Goal: Information Seeking & Learning: Learn about a topic

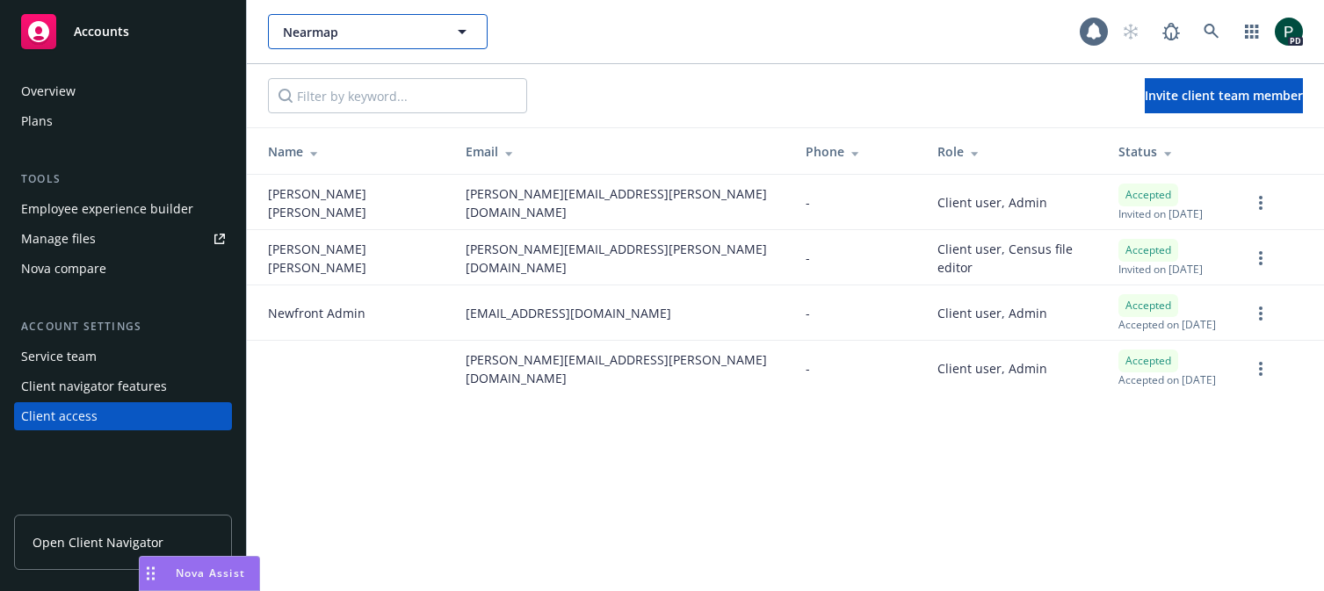
click at [344, 33] on span "Nearmap" at bounding box center [359, 32] width 152 height 18
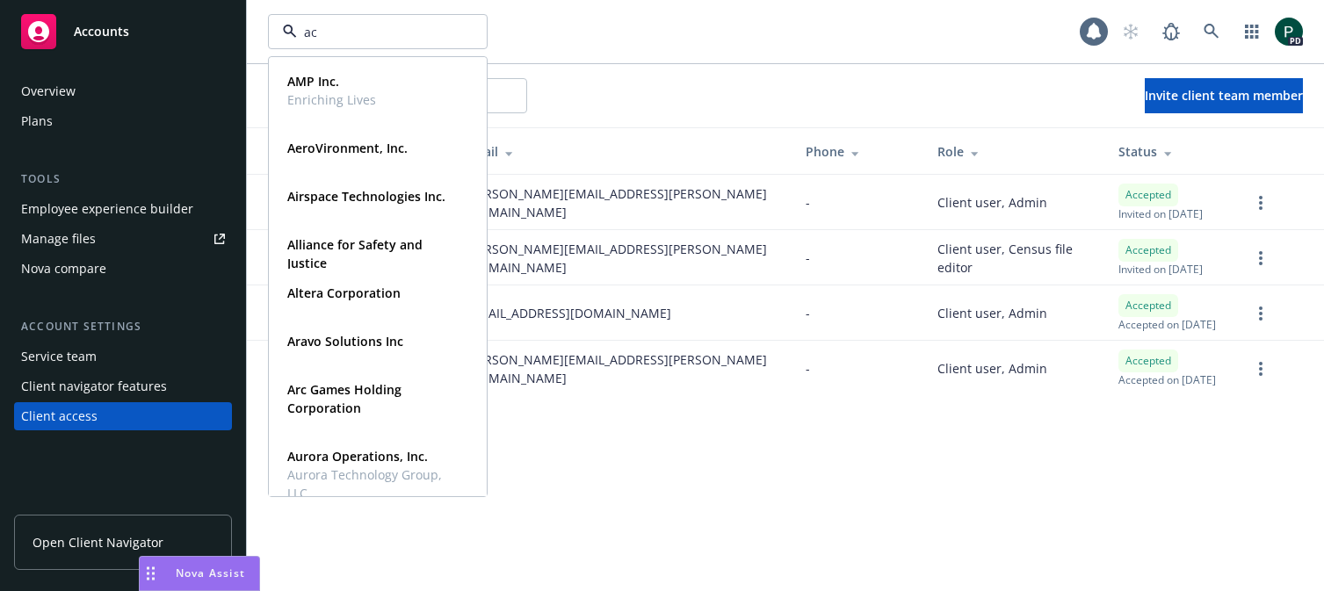
type input "ach"
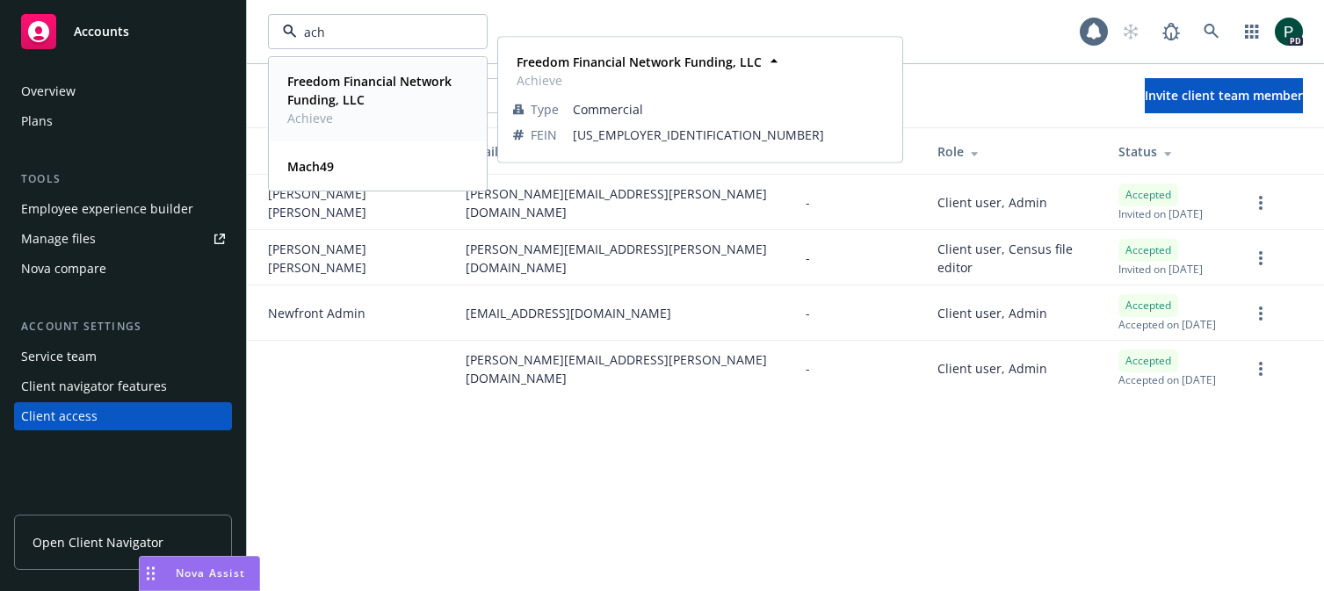
click at [351, 83] on strong "Freedom Financial Network Funding, LLC" at bounding box center [369, 90] width 164 height 35
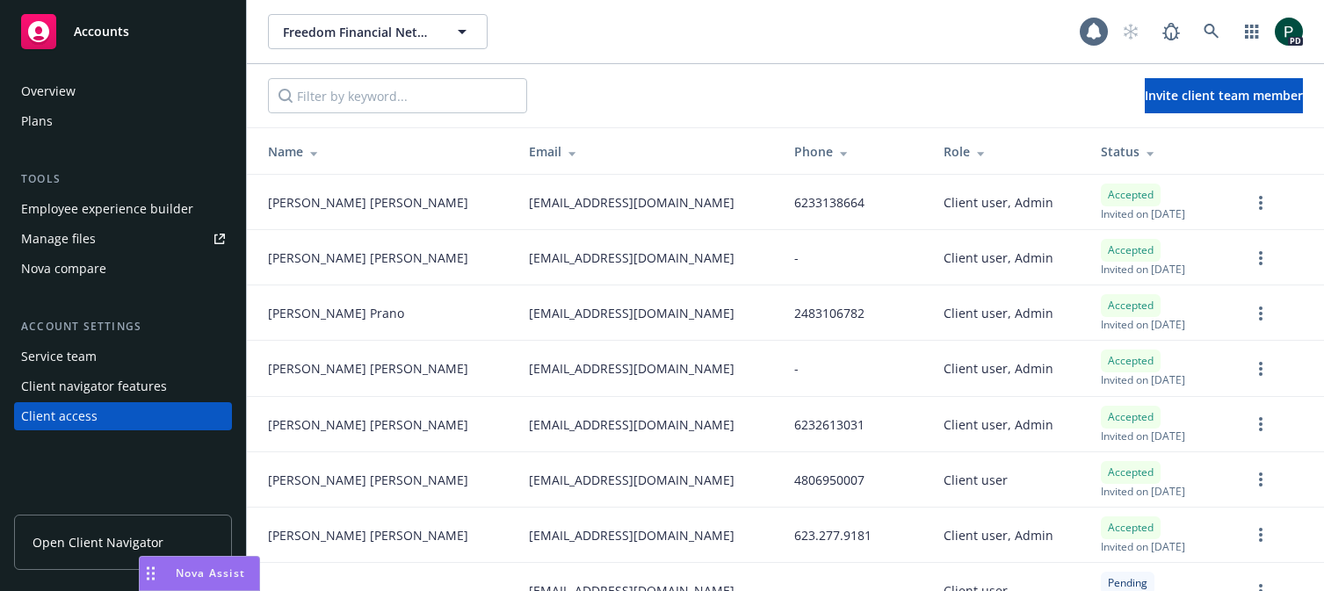
click at [62, 98] on div "Overview" at bounding box center [48, 91] width 54 height 28
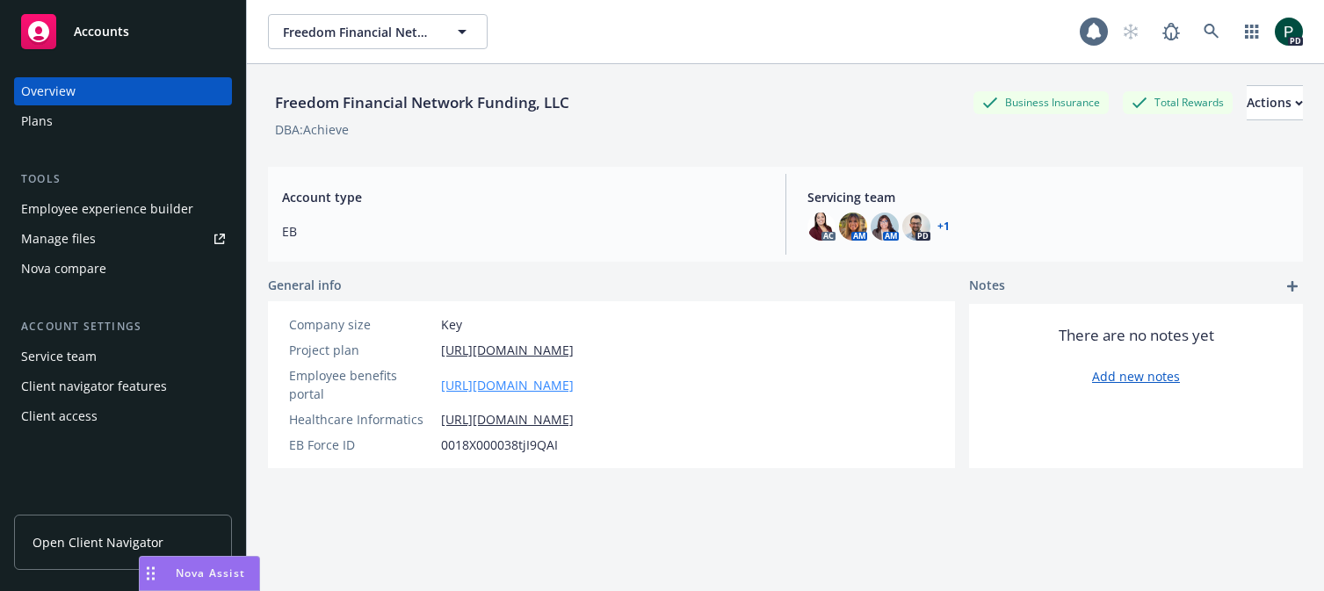
click at [514, 377] on link "https://app.newfront.com/employee/c434787e-f822-48cb-96f1-b916f28a1c48" at bounding box center [507, 385] width 133 height 18
click at [127, 209] on div "Employee experience builder" at bounding box center [107, 209] width 172 height 28
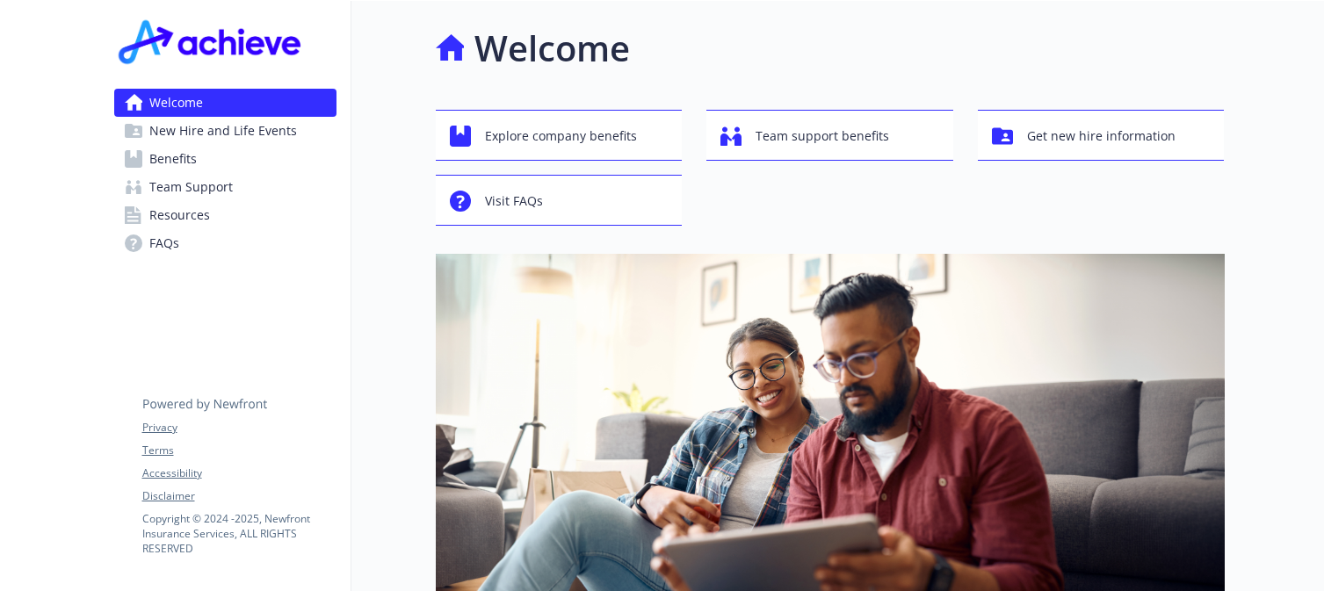
click at [193, 160] on span "Benefits" at bounding box center [172, 159] width 47 height 28
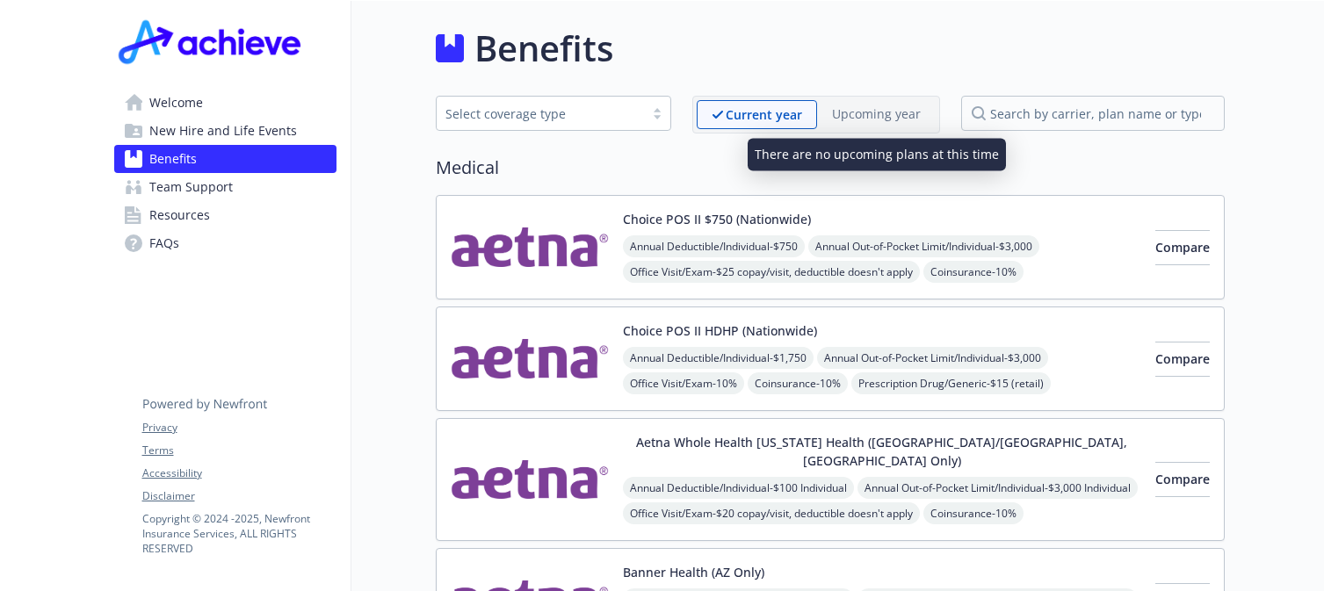
click at [879, 121] on p "Upcoming year" at bounding box center [876, 114] width 89 height 18
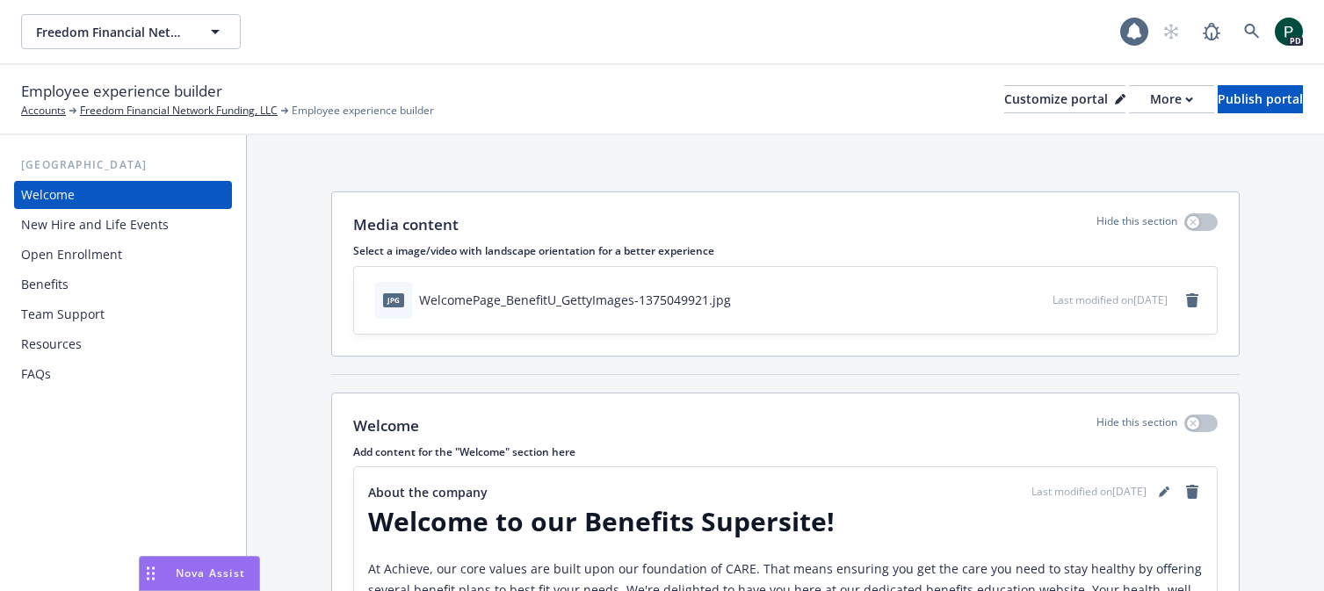
click at [94, 280] on div "Benefits" at bounding box center [123, 285] width 204 height 28
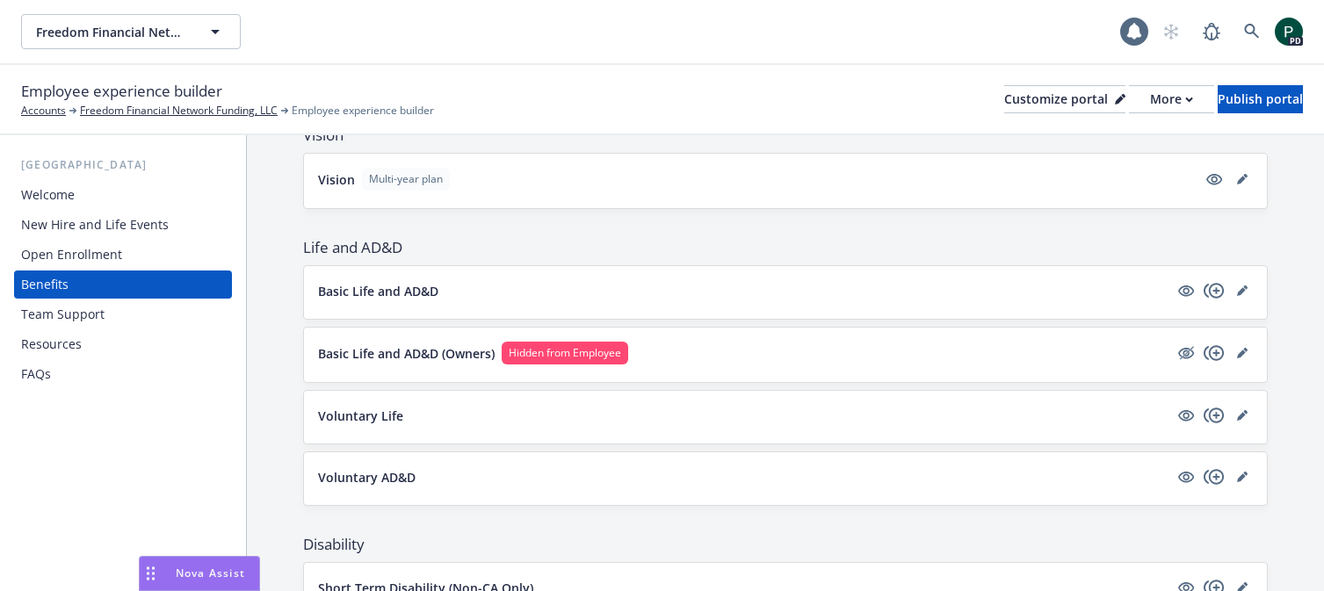
scroll to position [917, 0]
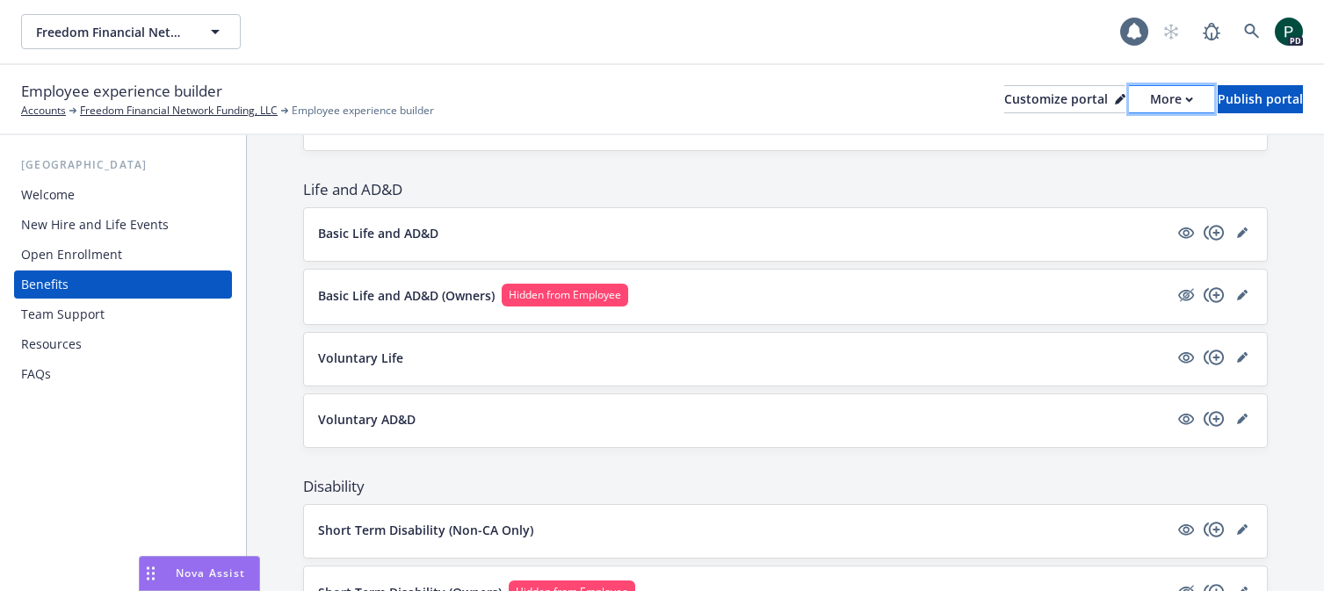
click at [1150, 99] on div "More" at bounding box center [1171, 99] width 43 height 26
click at [1118, 141] on link "Copy preview link" at bounding box center [1078, 138] width 160 height 35
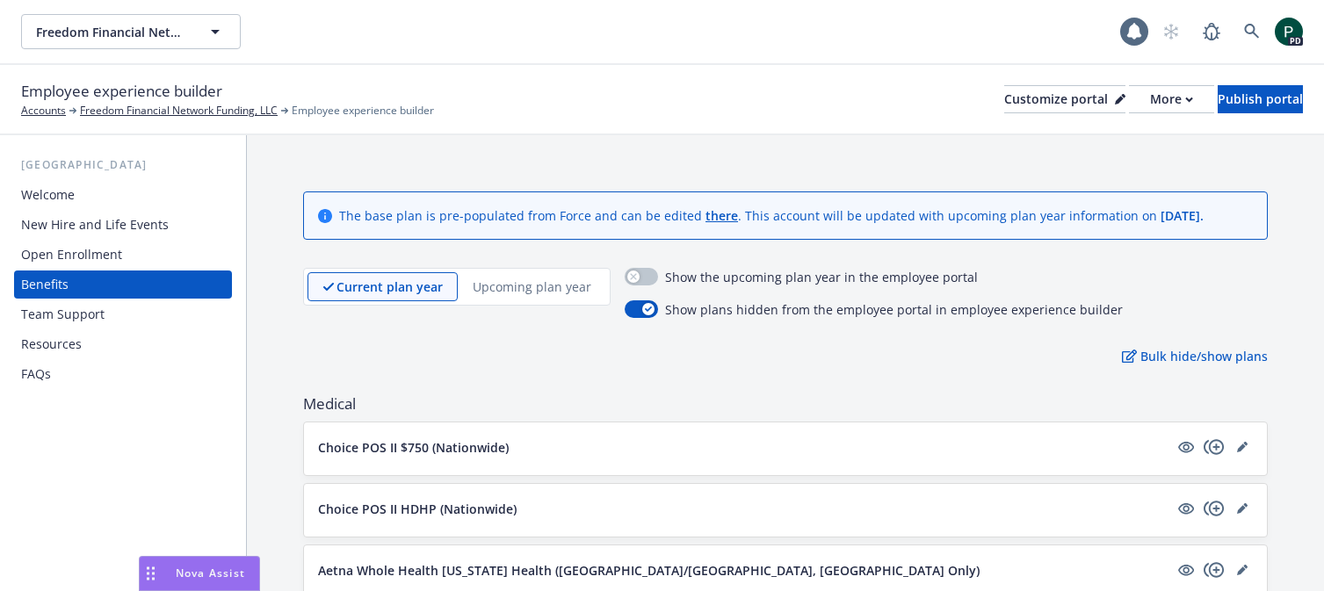
click at [546, 288] on p "Upcoming plan year" at bounding box center [532, 287] width 119 height 18
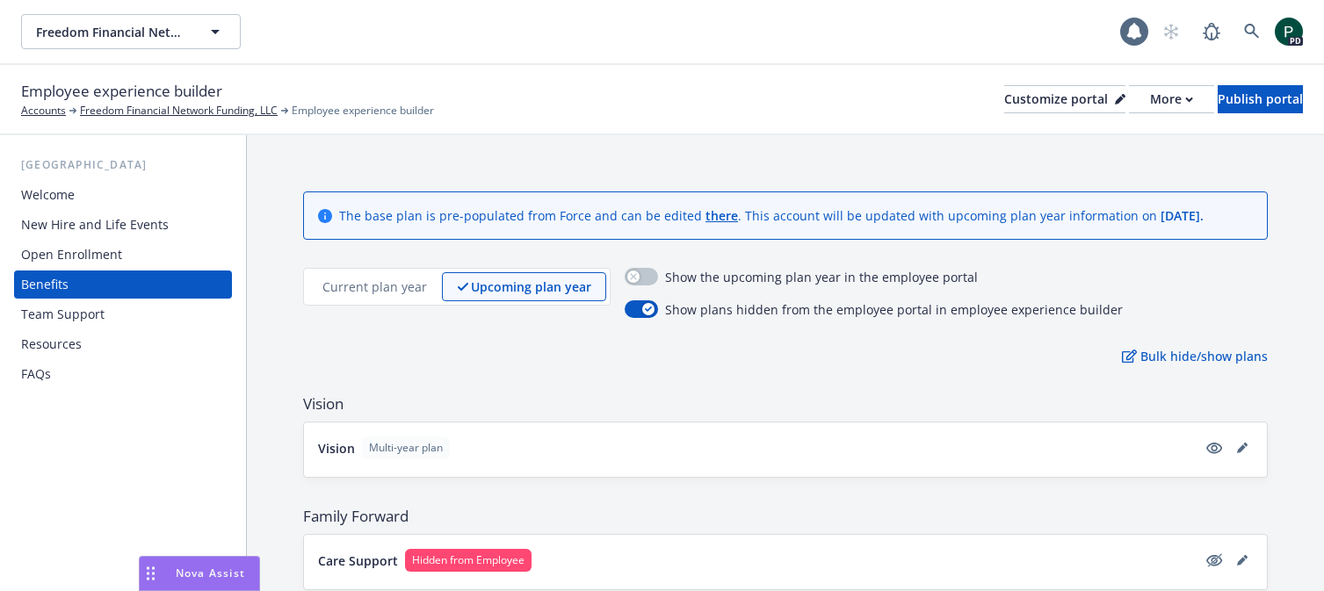
scroll to position [55, 0]
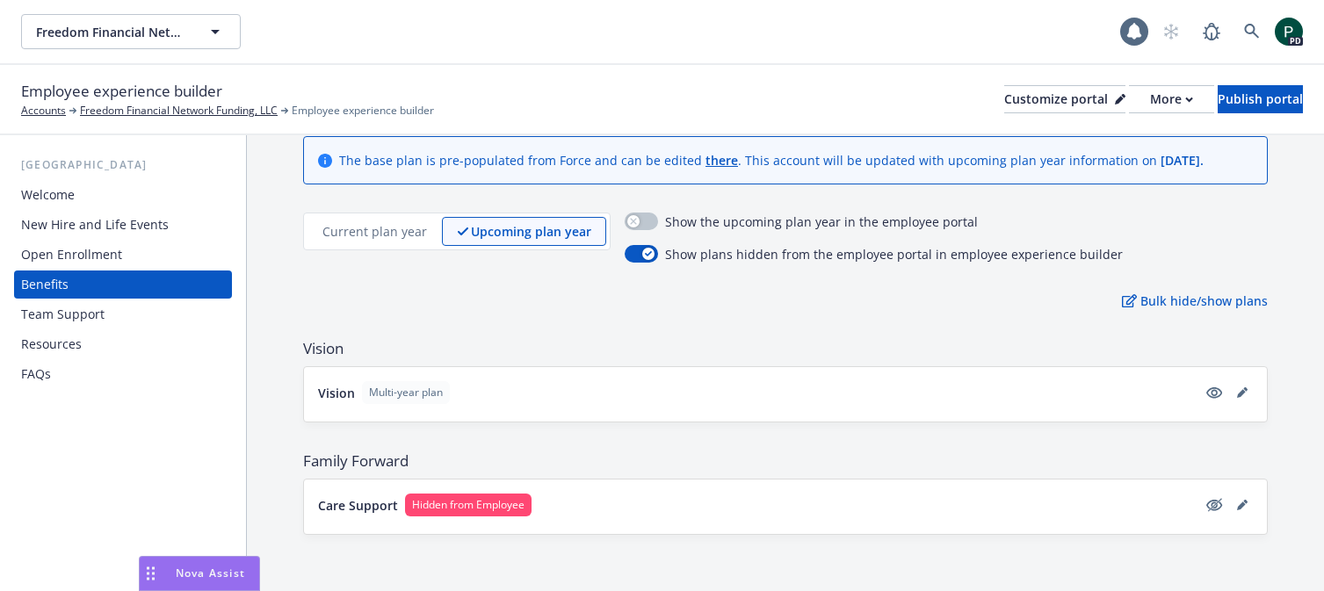
click at [374, 232] on p "Current plan year" at bounding box center [374, 231] width 105 height 18
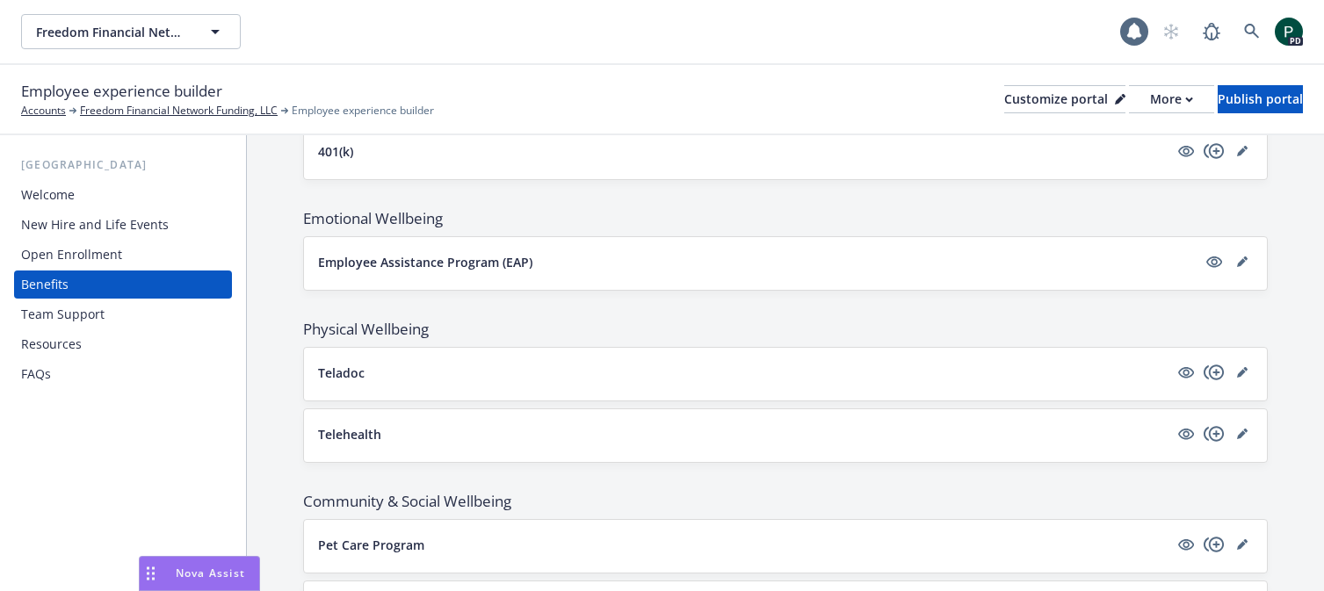
scroll to position [2366, 0]
